Goal: Find specific page/section: Find specific page/section

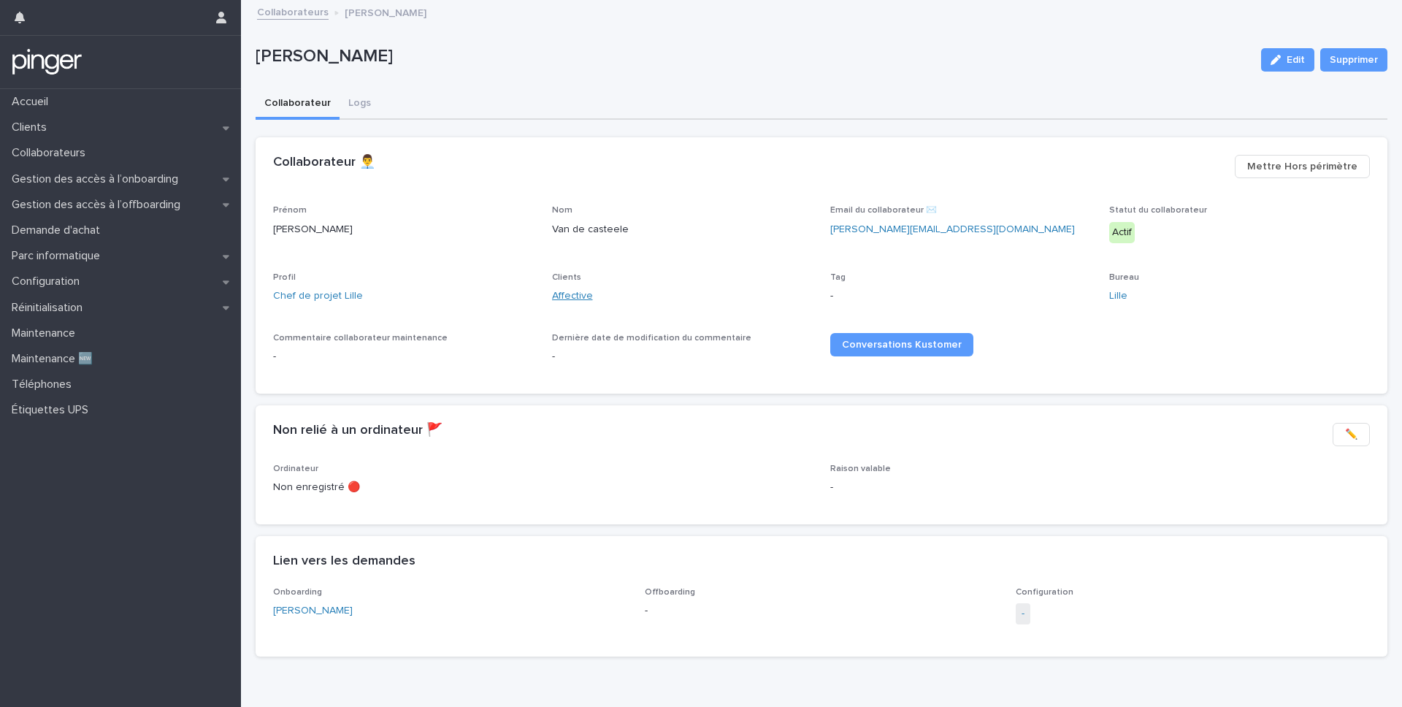
click at [569, 298] on link "Affective" at bounding box center [572, 295] width 41 height 15
click at [353, 614] on link "[PERSON_NAME]" at bounding box center [313, 610] width 80 height 15
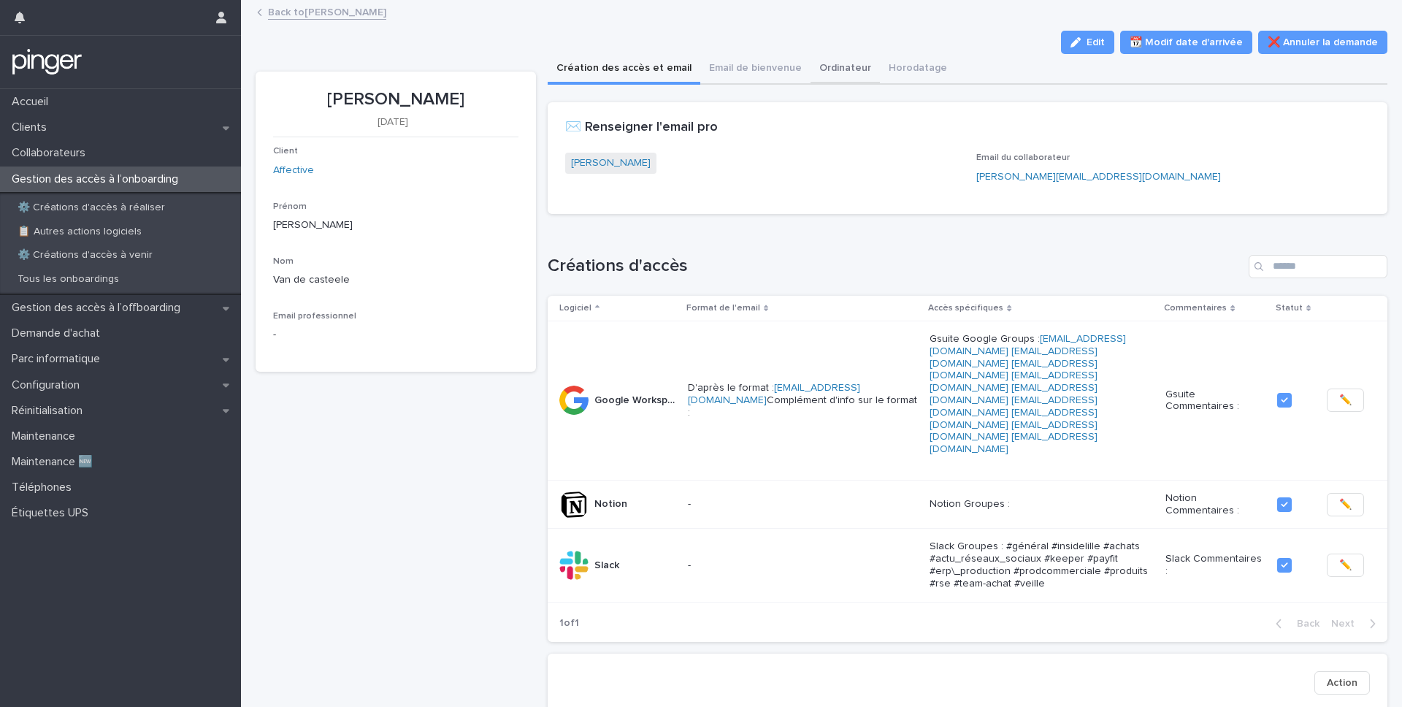
click at [844, 72] on button "Ordinateur" at bounding box center [845, 69] width 69 height 31
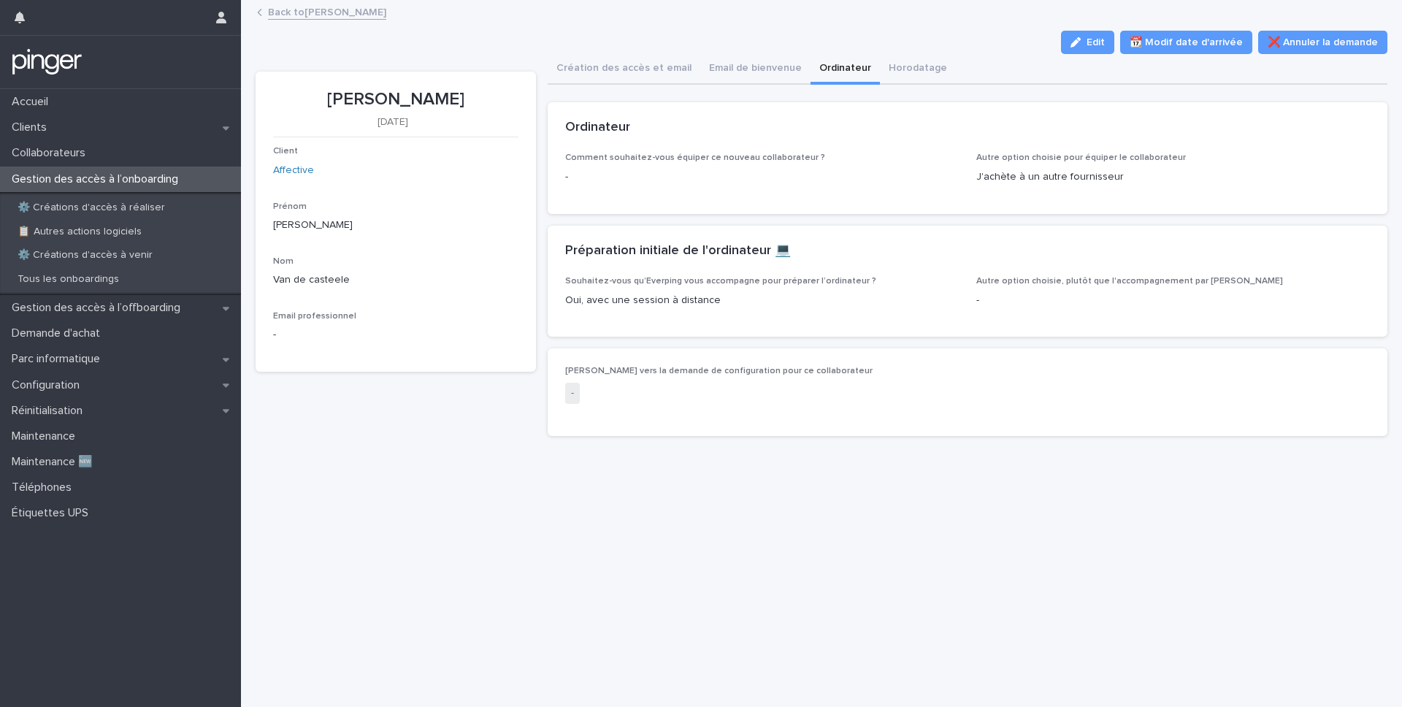
click at [362, 18] on link "Back to [PERSON_NAME]" at bounding box center [327, 11] width 118 height 17
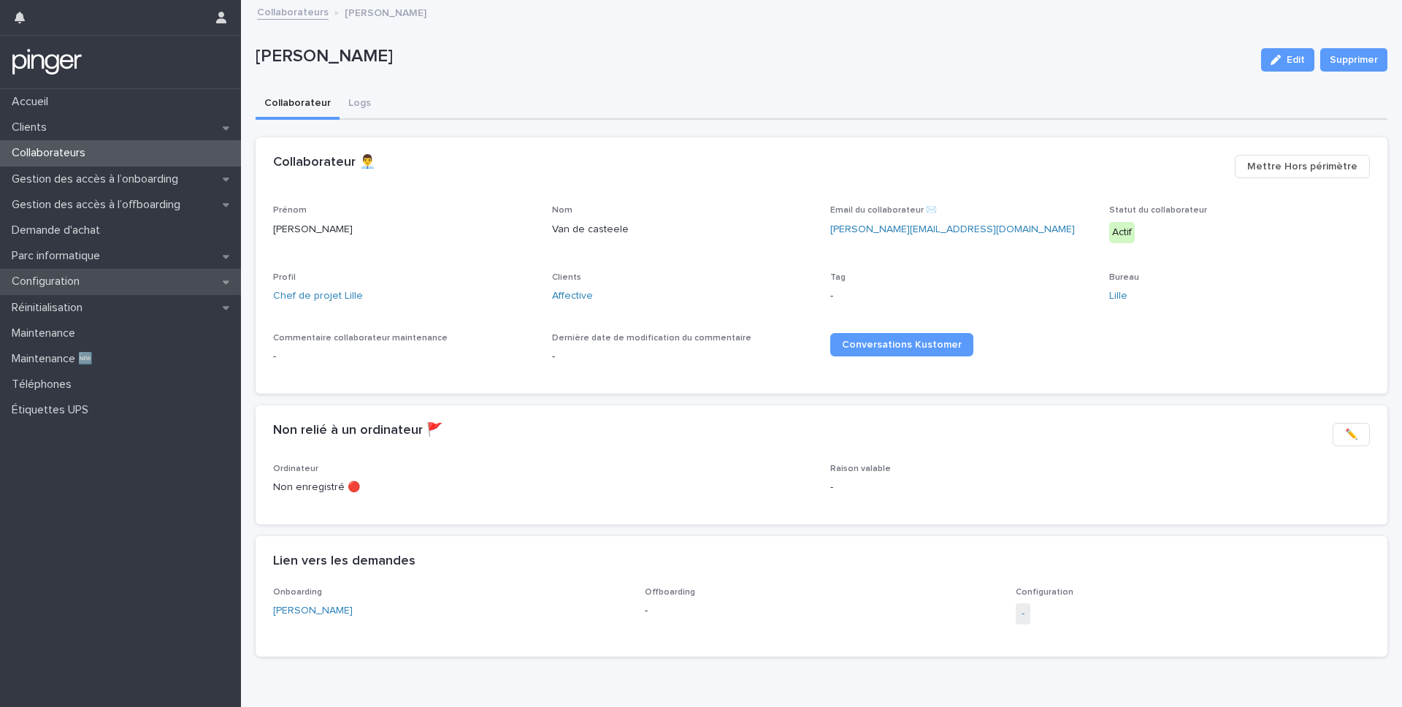
click at [98, 286] on div "Configuration" at bounding box center [120, 282] width 241 height 26
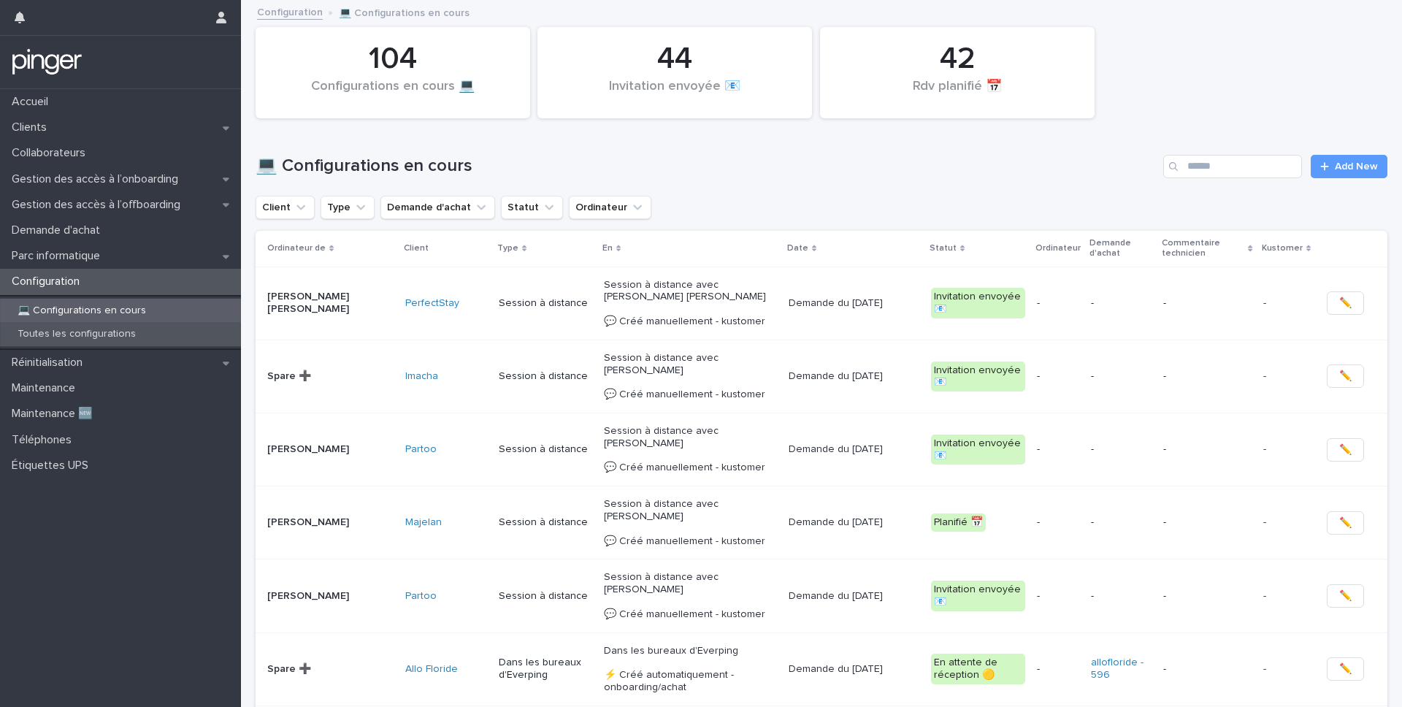
click at [111, 333] on p "Toutes les configurations" at bounding box center [77, 334] width 142 height 12
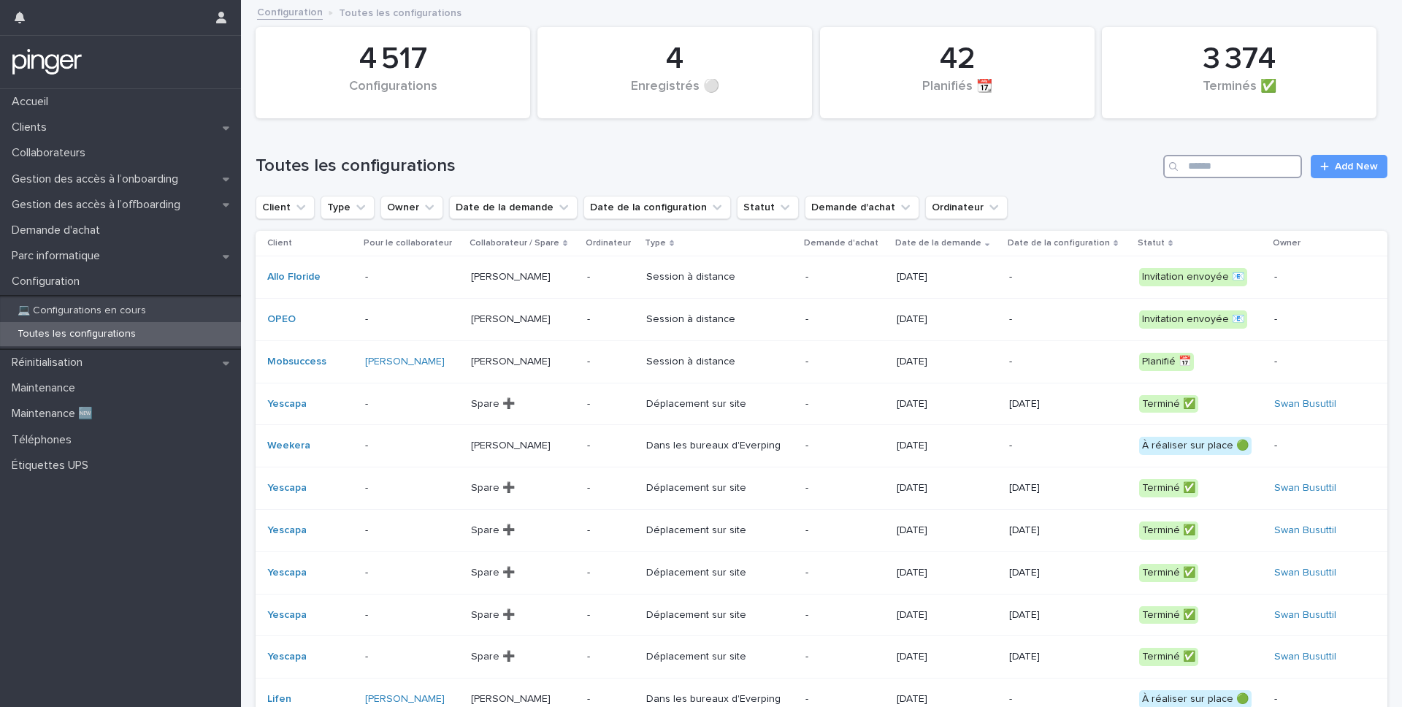
click at [1237, 171] on input "Search" at bounding box center [1232, 166] width 139 height 23
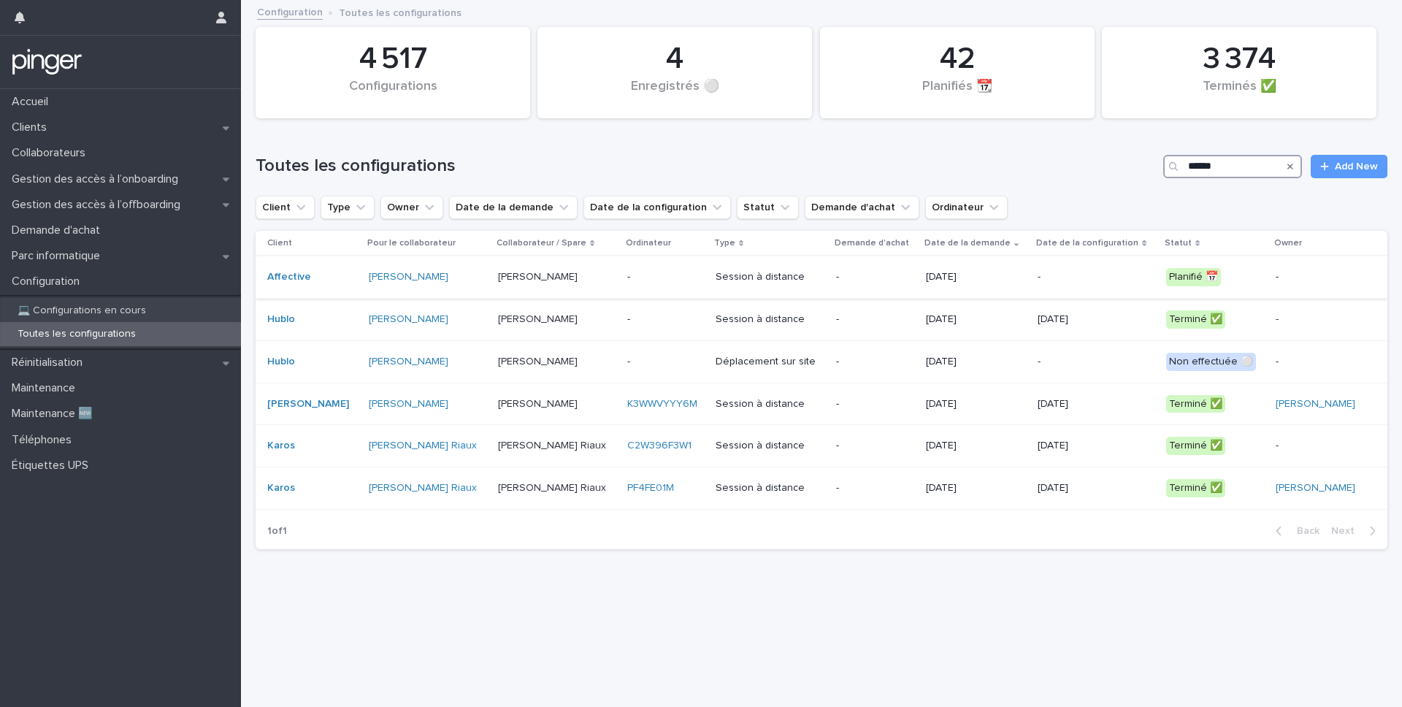
type input "******"
click at [600, 276] on p "[PERSON_NAME]" at bounding box center [557, 277] width 118 height 12
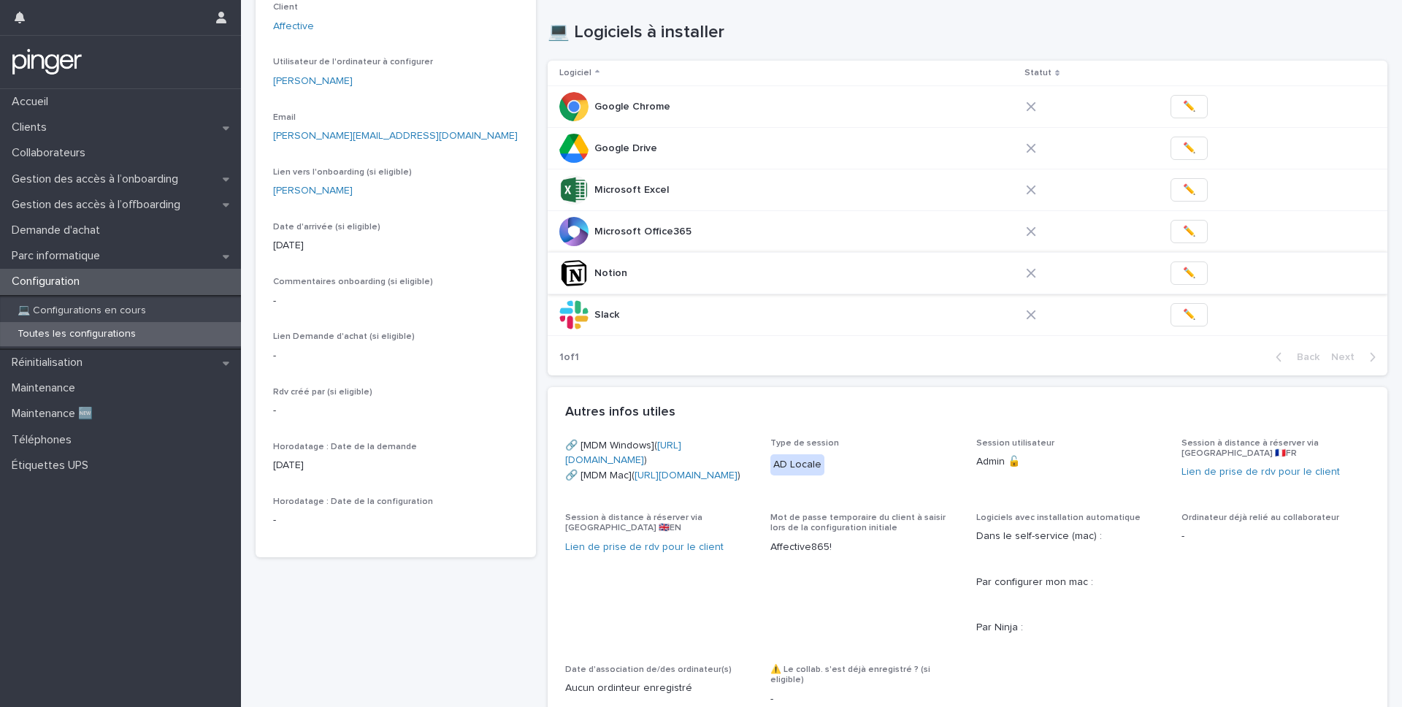
scroll to position [451, 0]
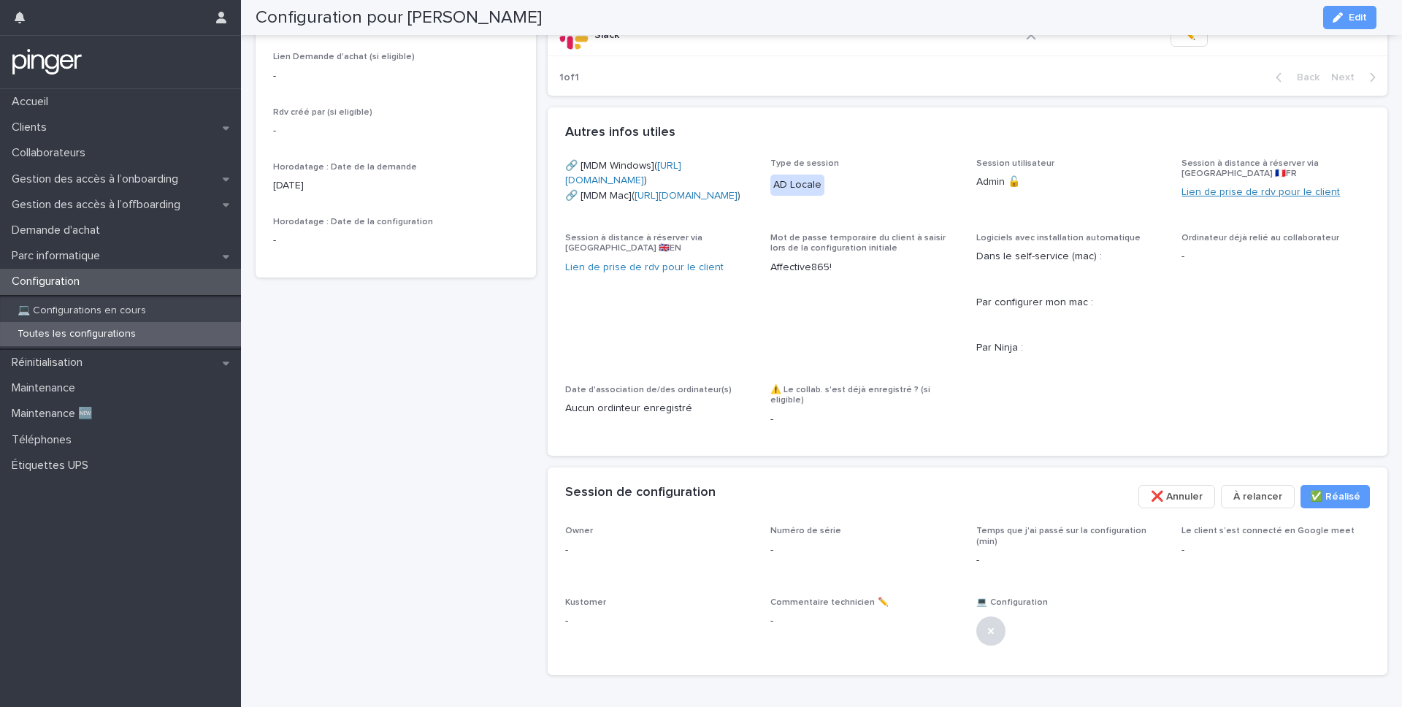
click at [1228, 196] on link "Lien de prise de rdv pour le client" at bounding box center [1261, 192] width 158 height 10
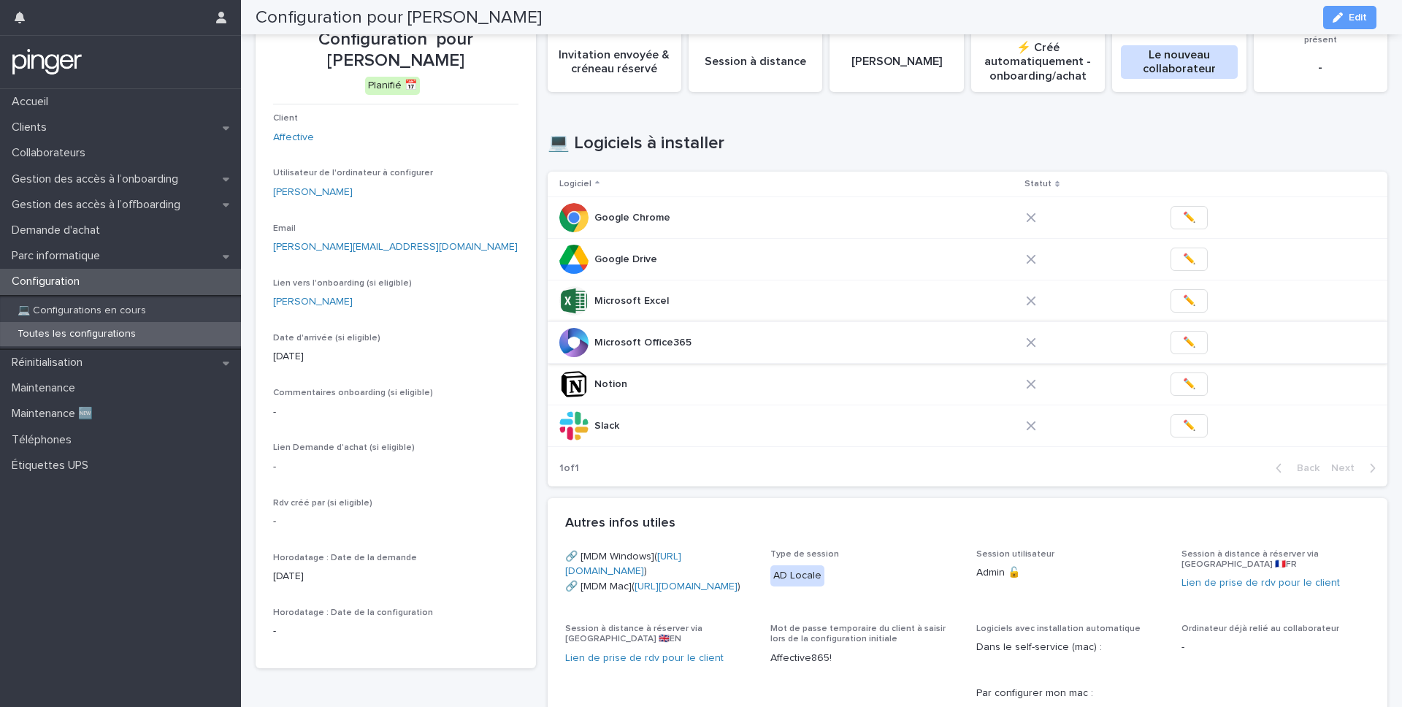
scroll to position [0, 0]
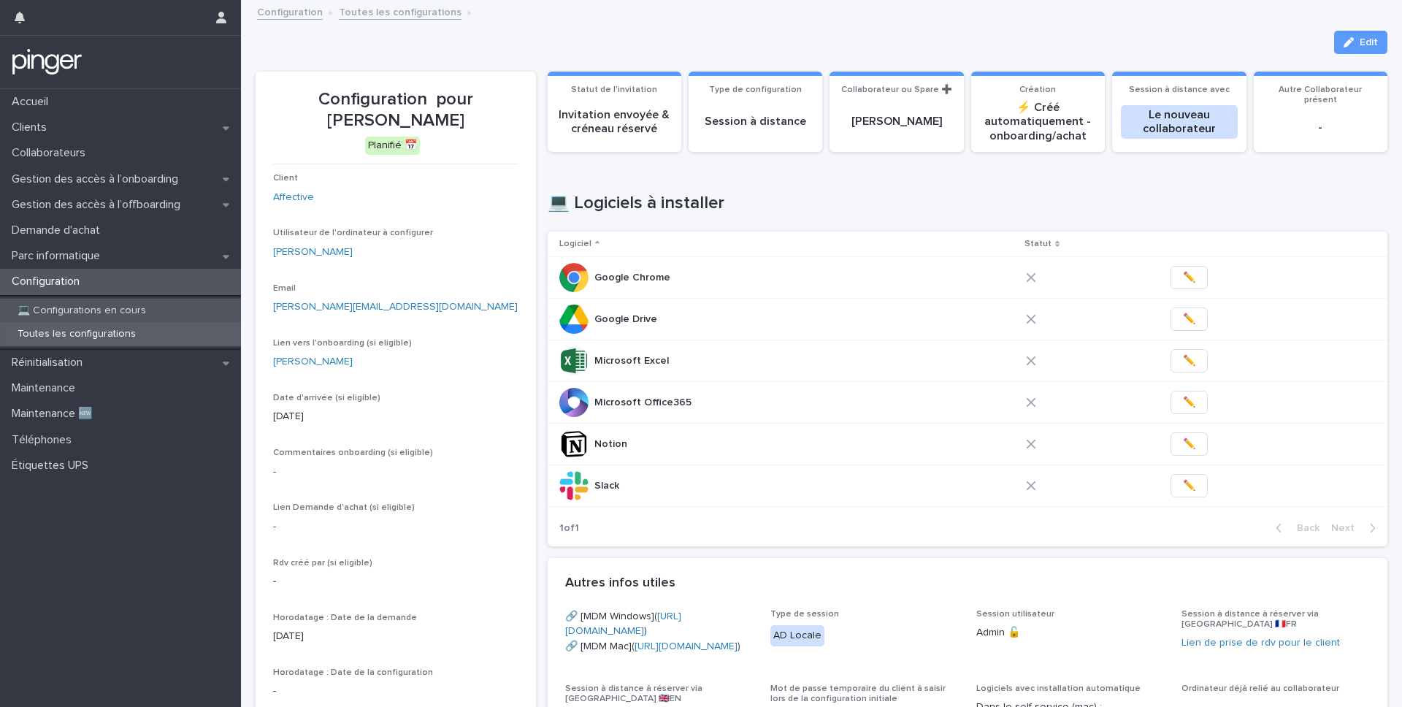
click at [138, 314] on p "💻 Configurations en cours" at bounding box center [82, 311] width 152 height 12
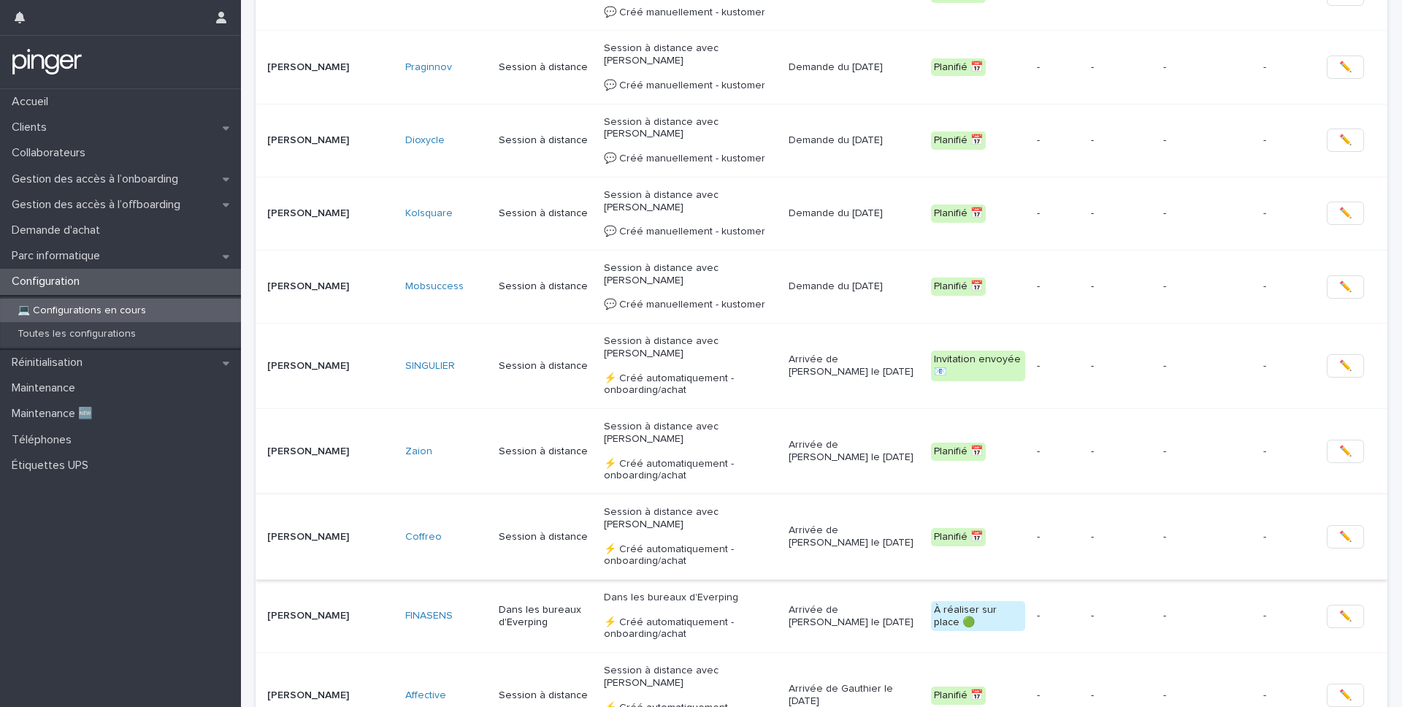
scroll to position [1787, 0]
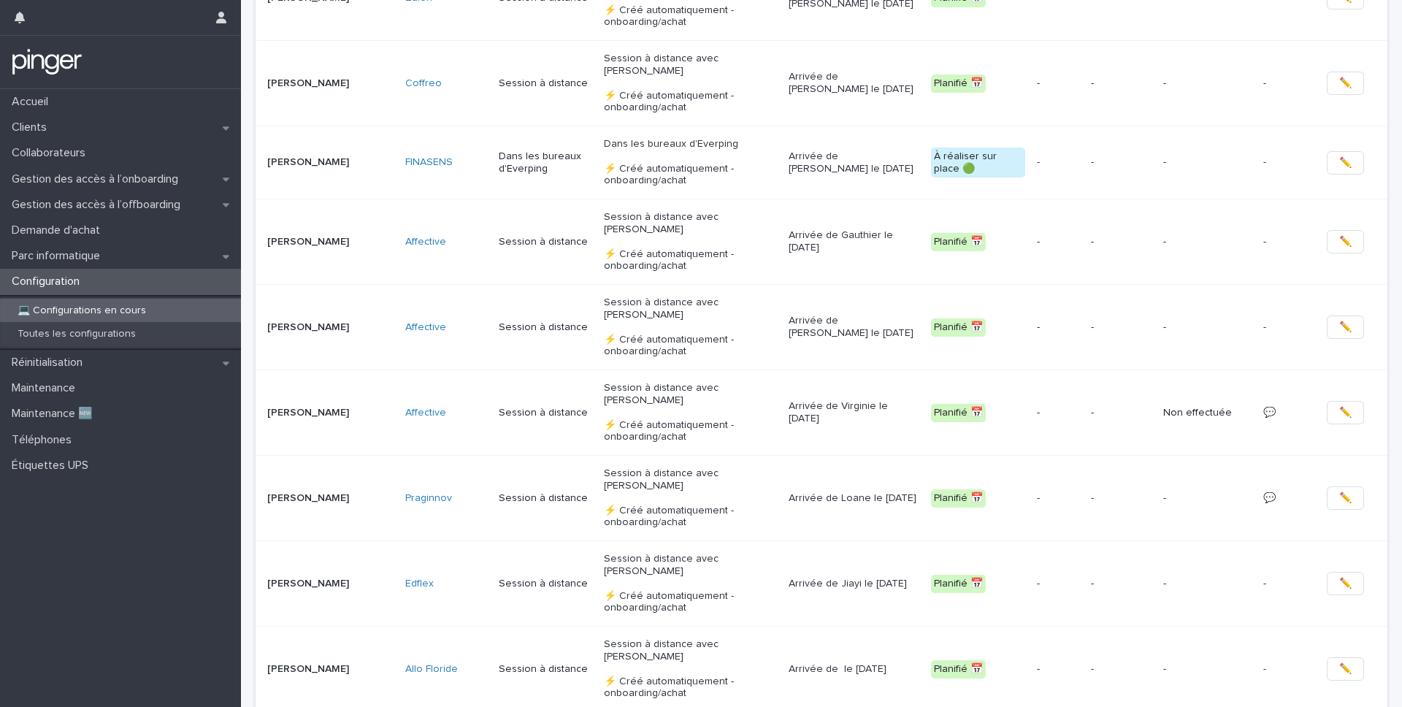
click at [327, 321] on p "[PERSON_NAME]" at bounding box center [330, 327] width 126 height 12
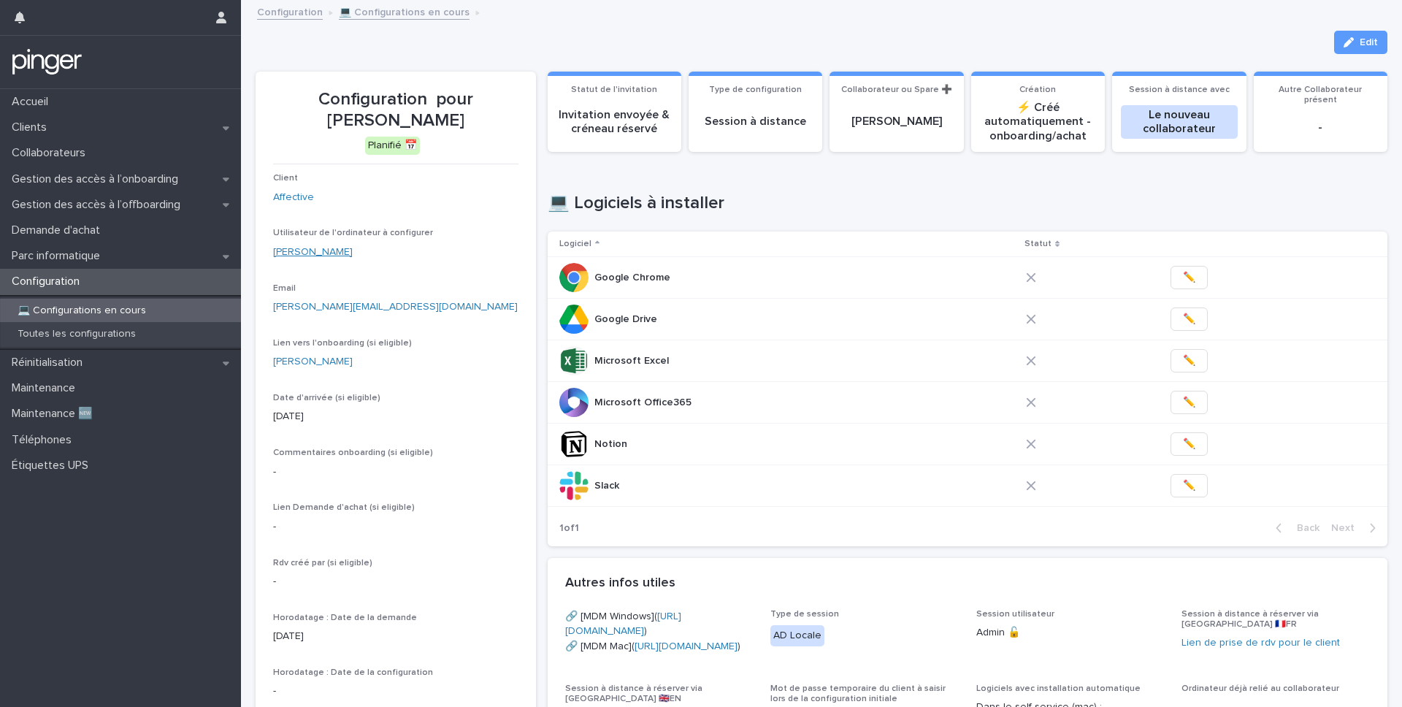
click at [353, 254] on link "[PERSON_NAME]" at bounding box center [313, 252] width 80 height 15
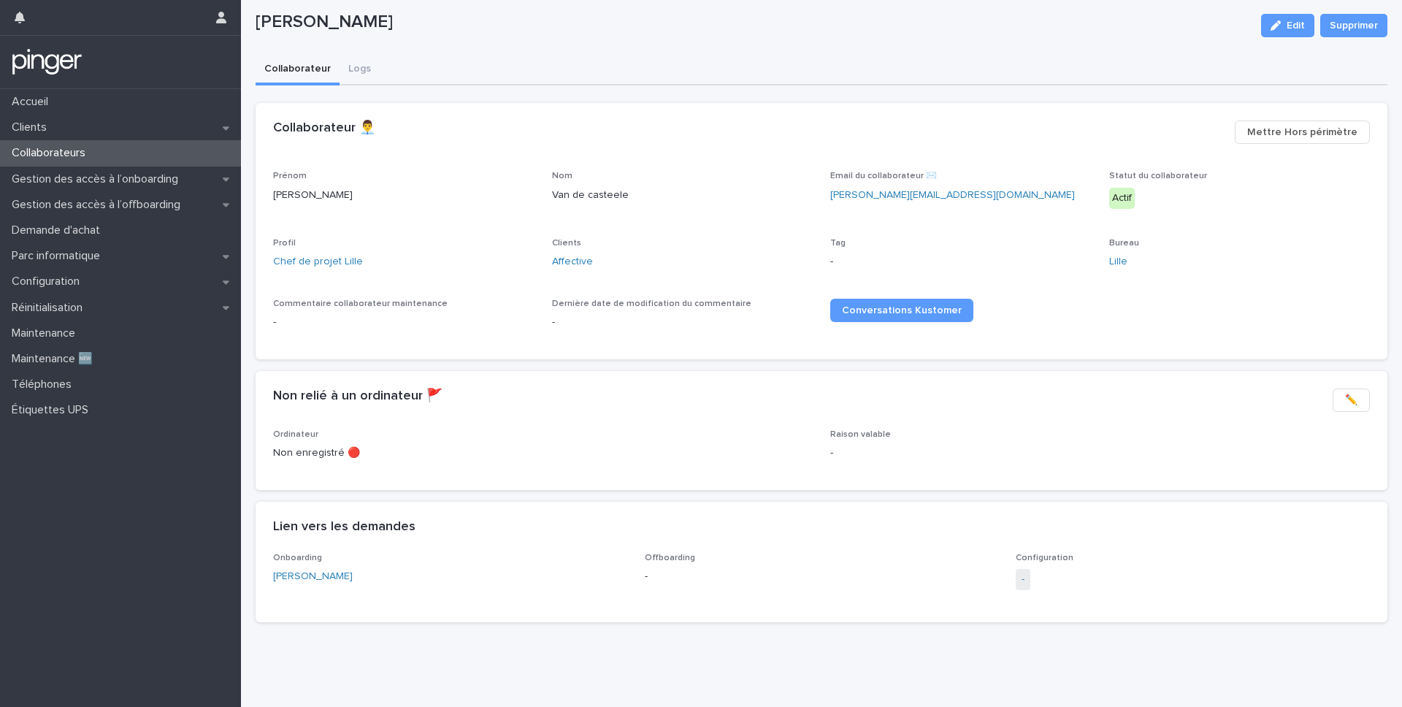
scroll to position [45, 0]
click at [566, 254] on link "Affective" at bounding box center [572, 261] width 41 height 15
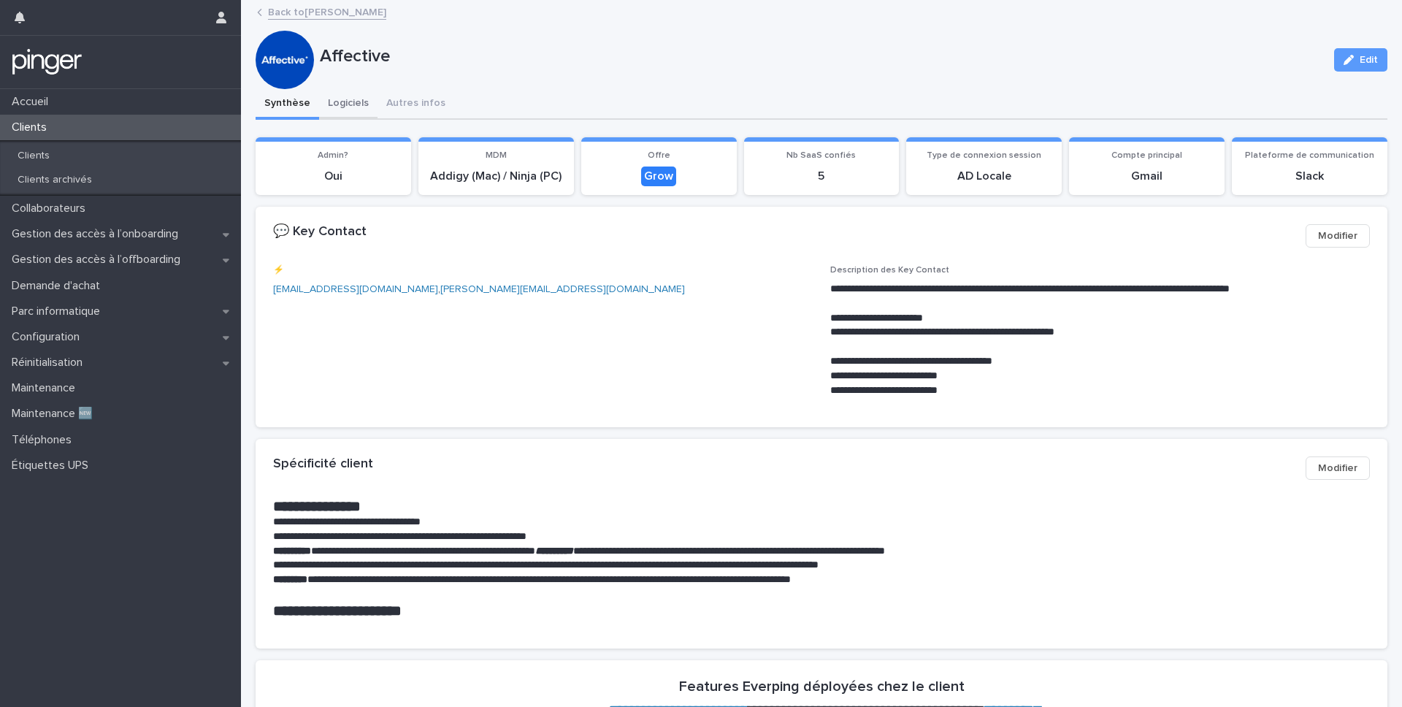
click at [345, 107] on button "Logiciels" at bounding box center [348, 104] width 58 height 31
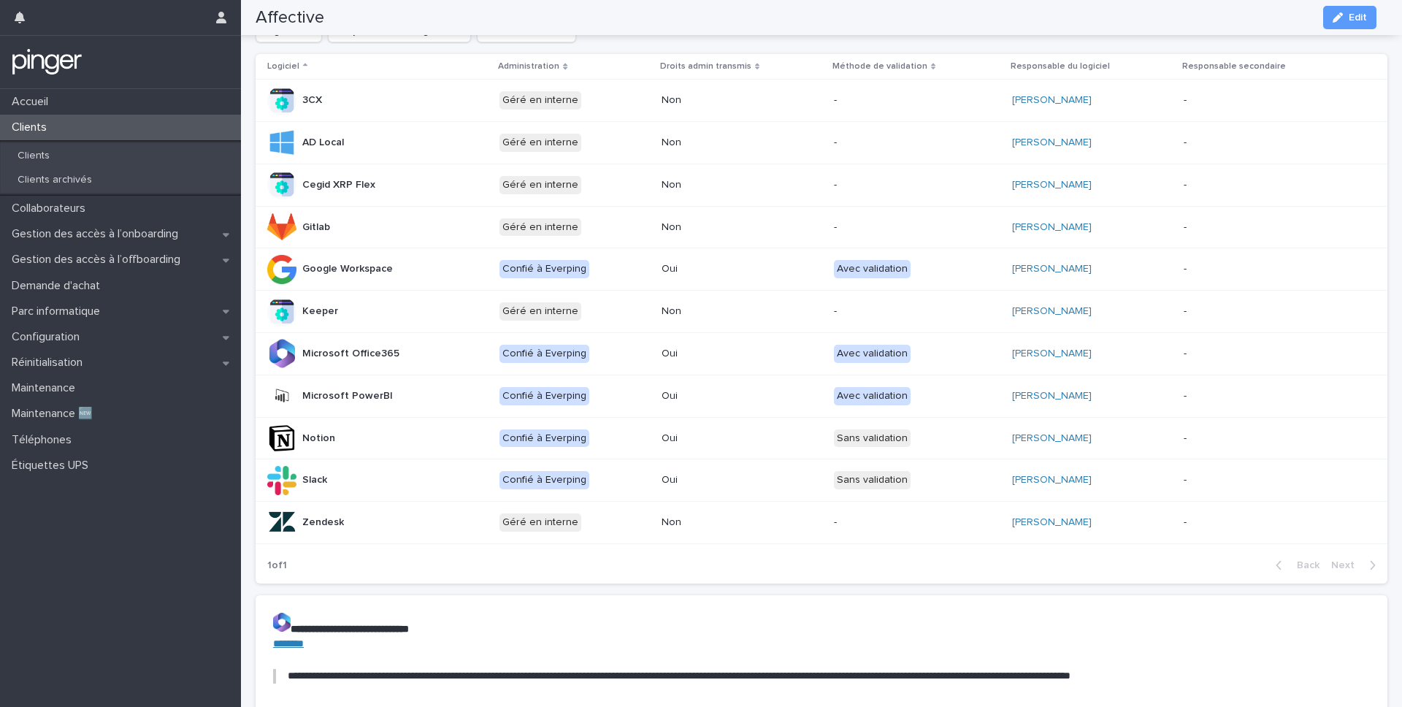
scroll to position [340, 0]
